Goal: Check status: Check status

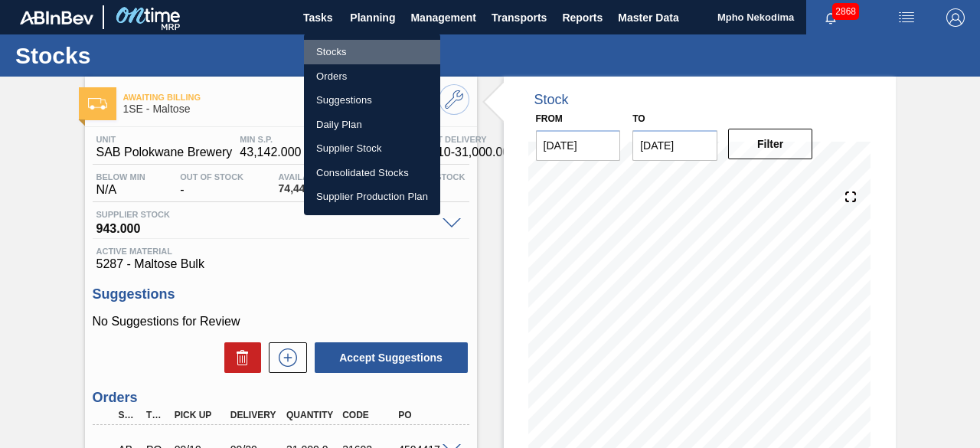
click at [340, 52] on li "Stocks" at bounding box center [372, 52] width 136 height 25
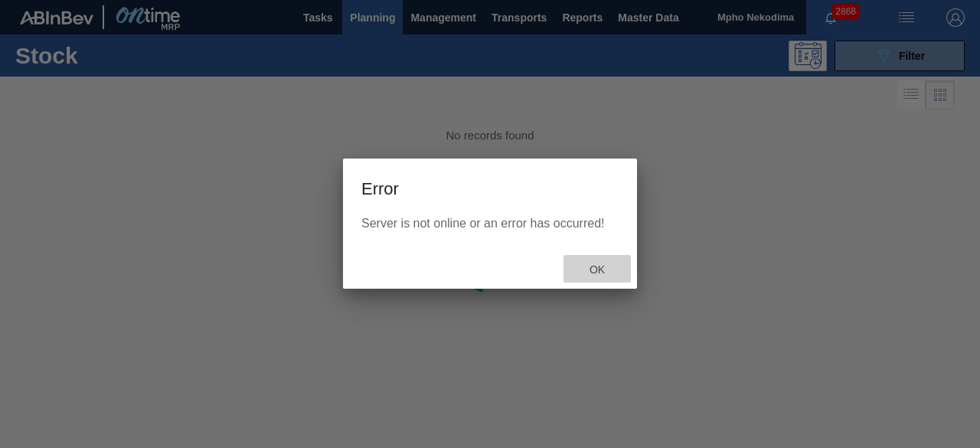
click at [601, 269] on span "Ok" at bounding box center [598, 269] width 40 height 12
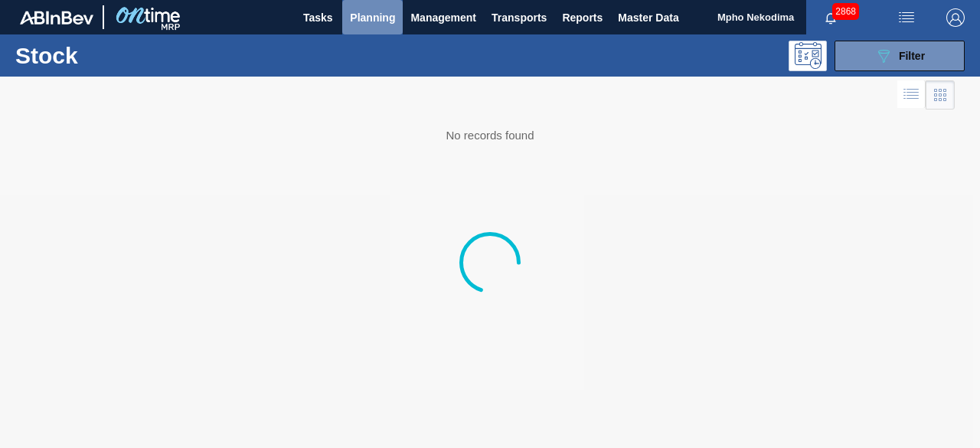
click at [366, 17] on span "Planning" at bounding box center [372, 17] width 45 height 18
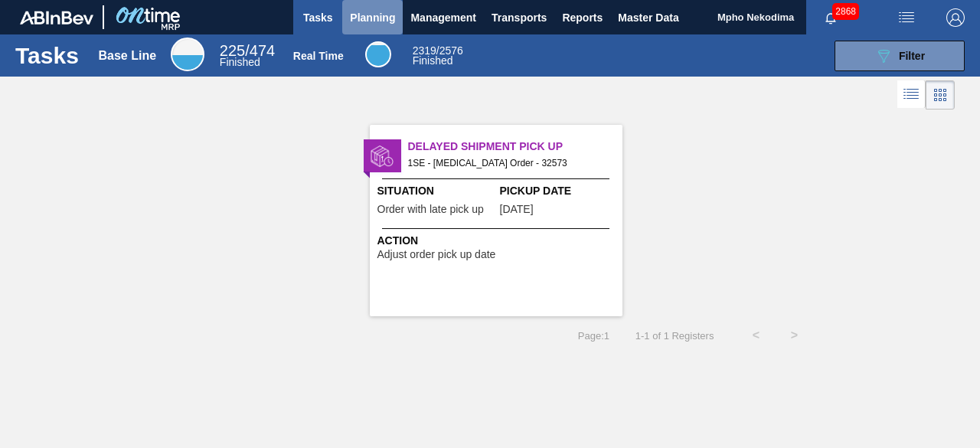
click at [372, 19] on span "Planning" at bounding box center [372, 17] width 45 height 18
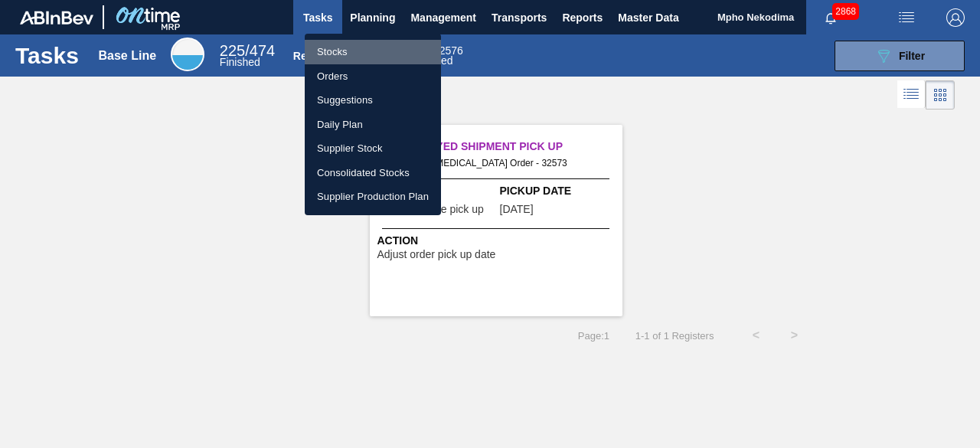
click at [341, 50] on li "Stocks" at bounding box center [373, 52] width 136 height 25
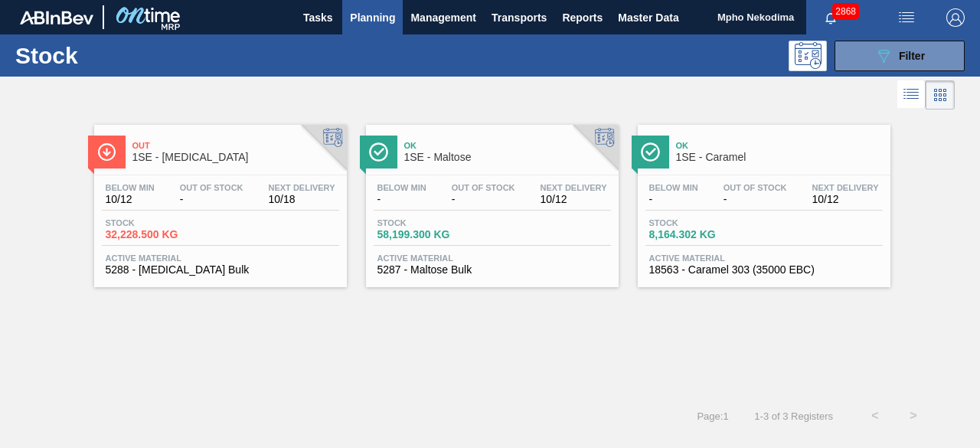
click at [165, 264] on span "5288 - [MEDICAL_DATA] Bulk" at bounding box center [221, 269] width 230 height 11
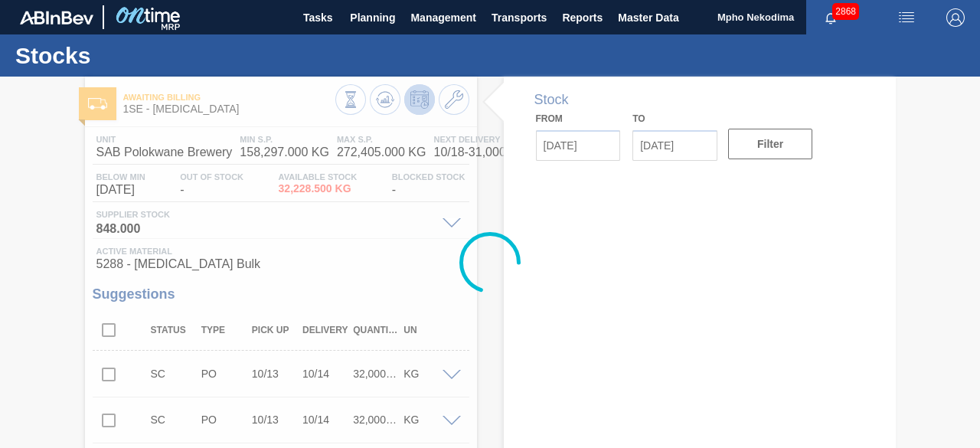
type input "[DATE]"
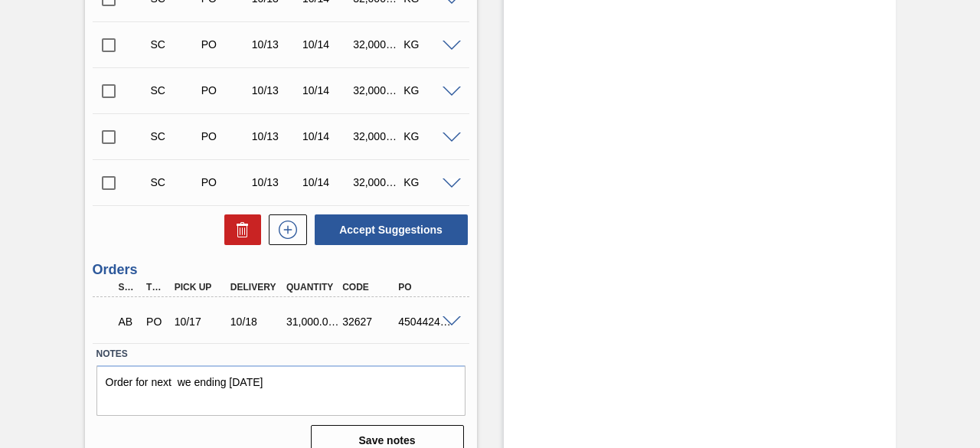
scroll to position [535, 0]
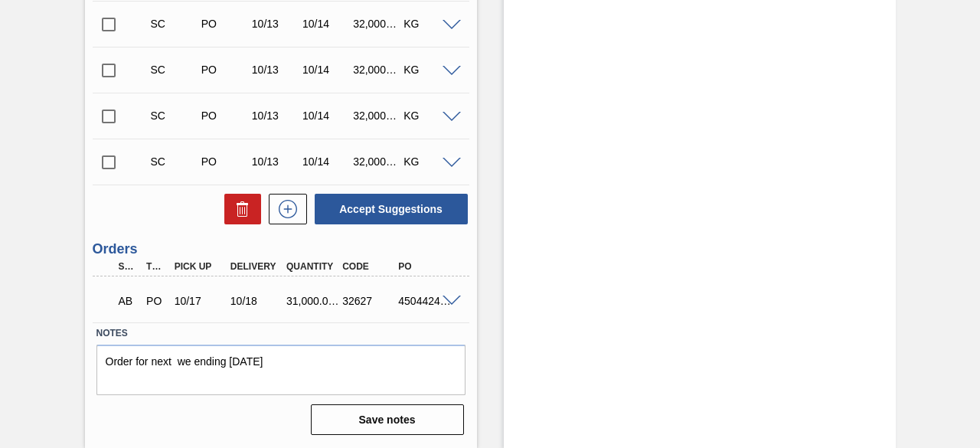
click at [452, 163] on span at bounding box center [452, 163] width 18 height 11
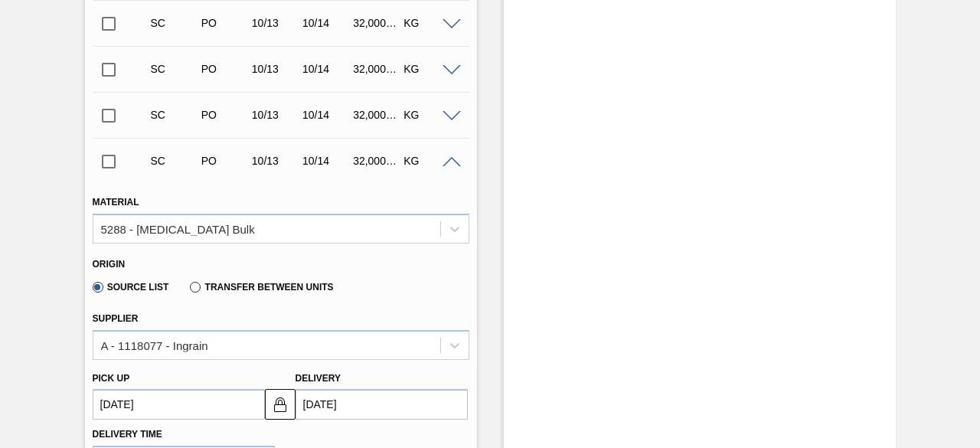
click at [427, 282] on div "Source List Transfer between Units" at bounding box center [275, 285] width 364 height 30
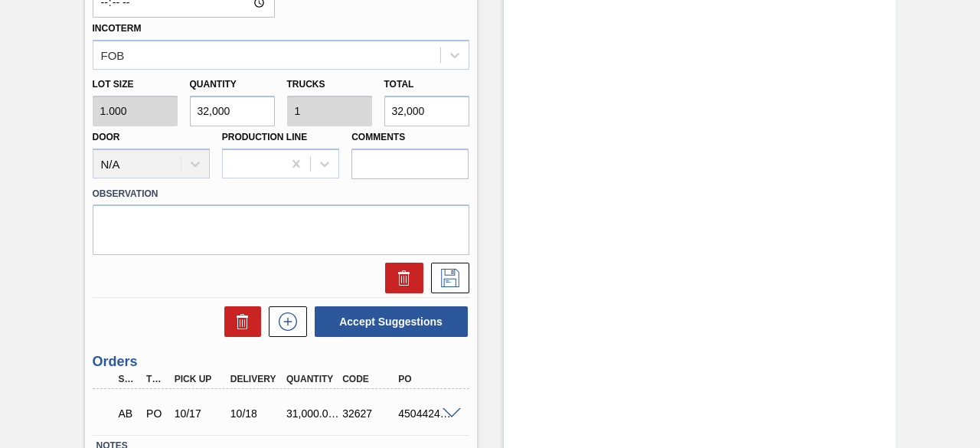
scroll to position [1086, 0]
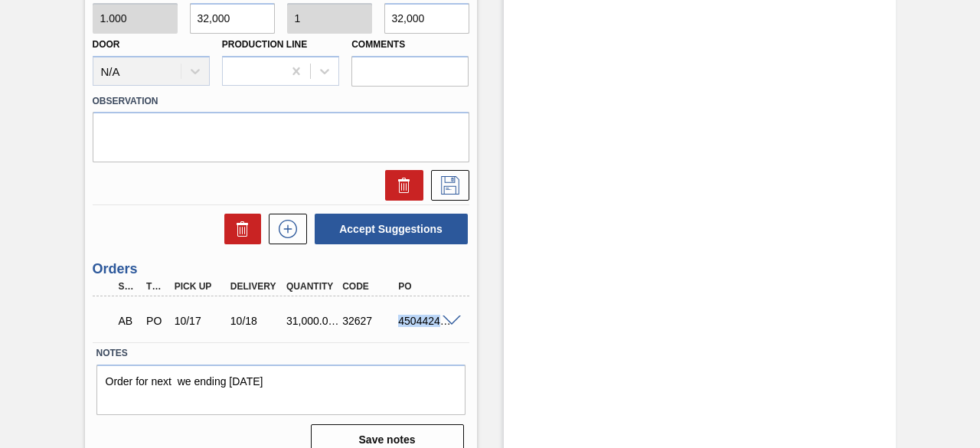
drag, startPoint x: 398, startPoint y: 320, endPoint x: 449, endPoint y: 343, distance: 56.2
copy div "450442405"
click at [388, 327] on div "4504424054" at bounding box center [416, 321] width 56 height 12
drag, startPoint x: 398, startPoint y: 321, endPoint x: 444, endPoint y: 323, distance: 46.8
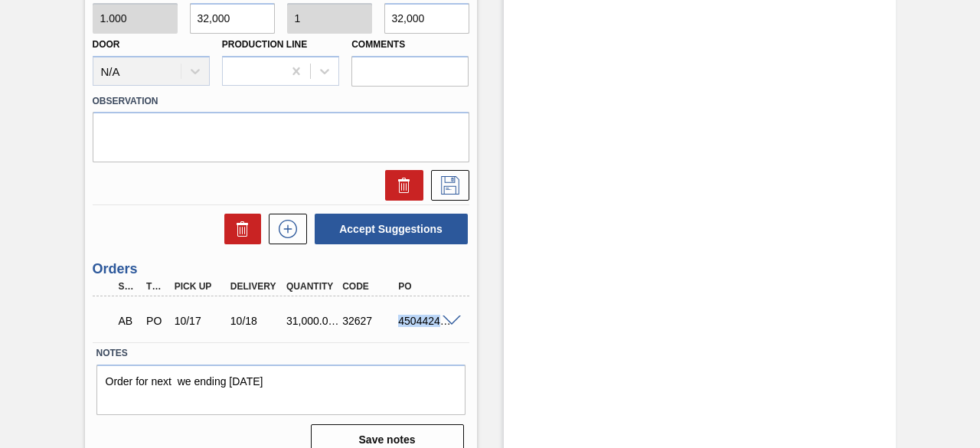
click at [444, 323] on div "AB PO 10/17 10/18 31,000.000 32627 4504424054" at bounding box center [281, 319] width 377 height 38
copy div "4504424054"
